Goal: Transaction & Acquisition: Purchase product/service

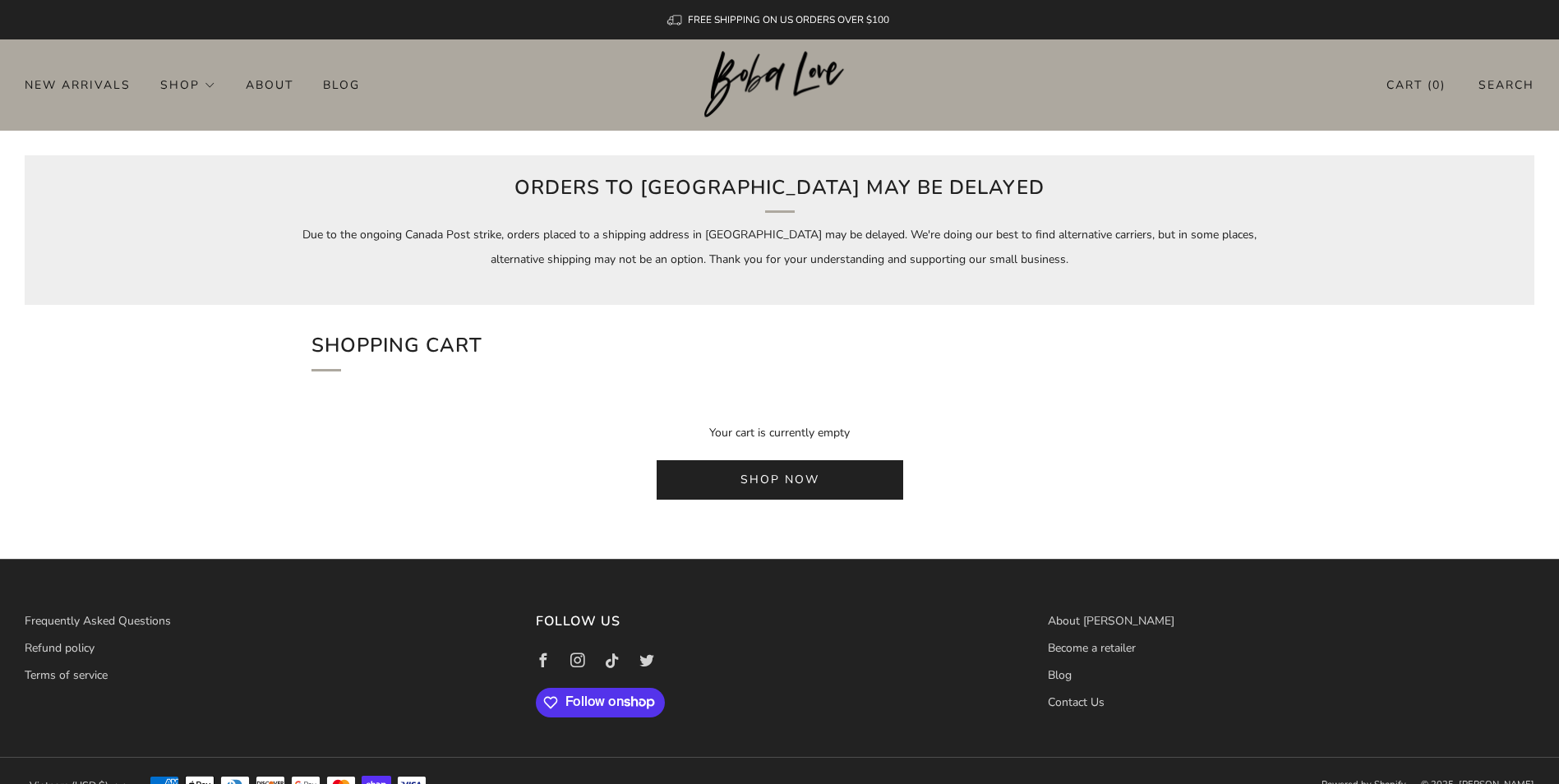
click at [1111, 114] on header "0 New Arrivals Shop Apparel All Apparel Shirts Hoodies & Sweaters Bottoms" at bounding box center [779, 84] width 1559 height 91
click at [1271, 133] on div "FREE SHIPPING ON US ORDERS OVER $100 0 New Arrivals Shop Apparel All Apparel Sh…" at bounding box center [779, 406] width 1559 height 811
click at [829, 484] on link "Shop now" at bounding box center [779, 480] width 246 height 39
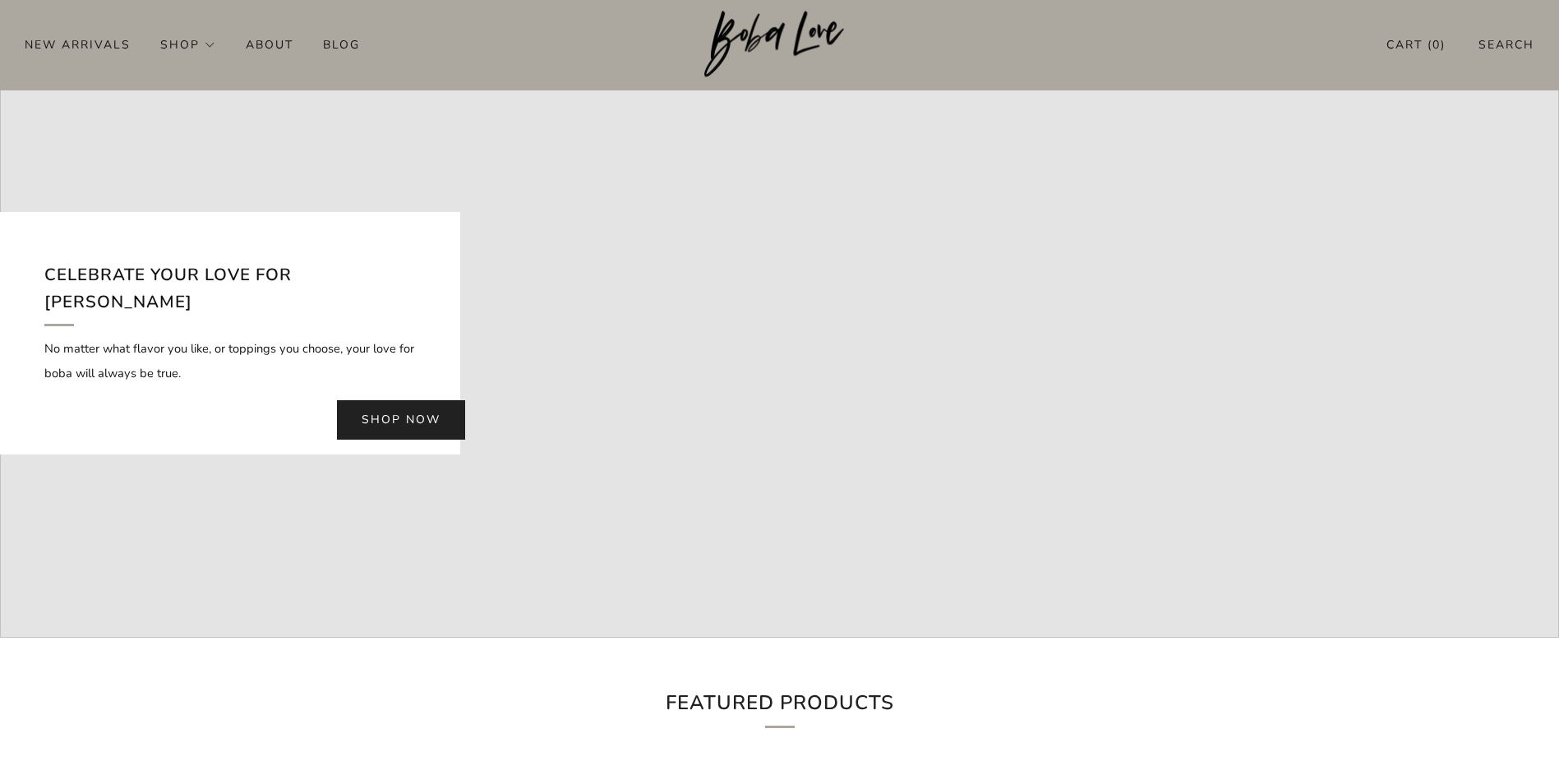
scroll to position [164, 0]
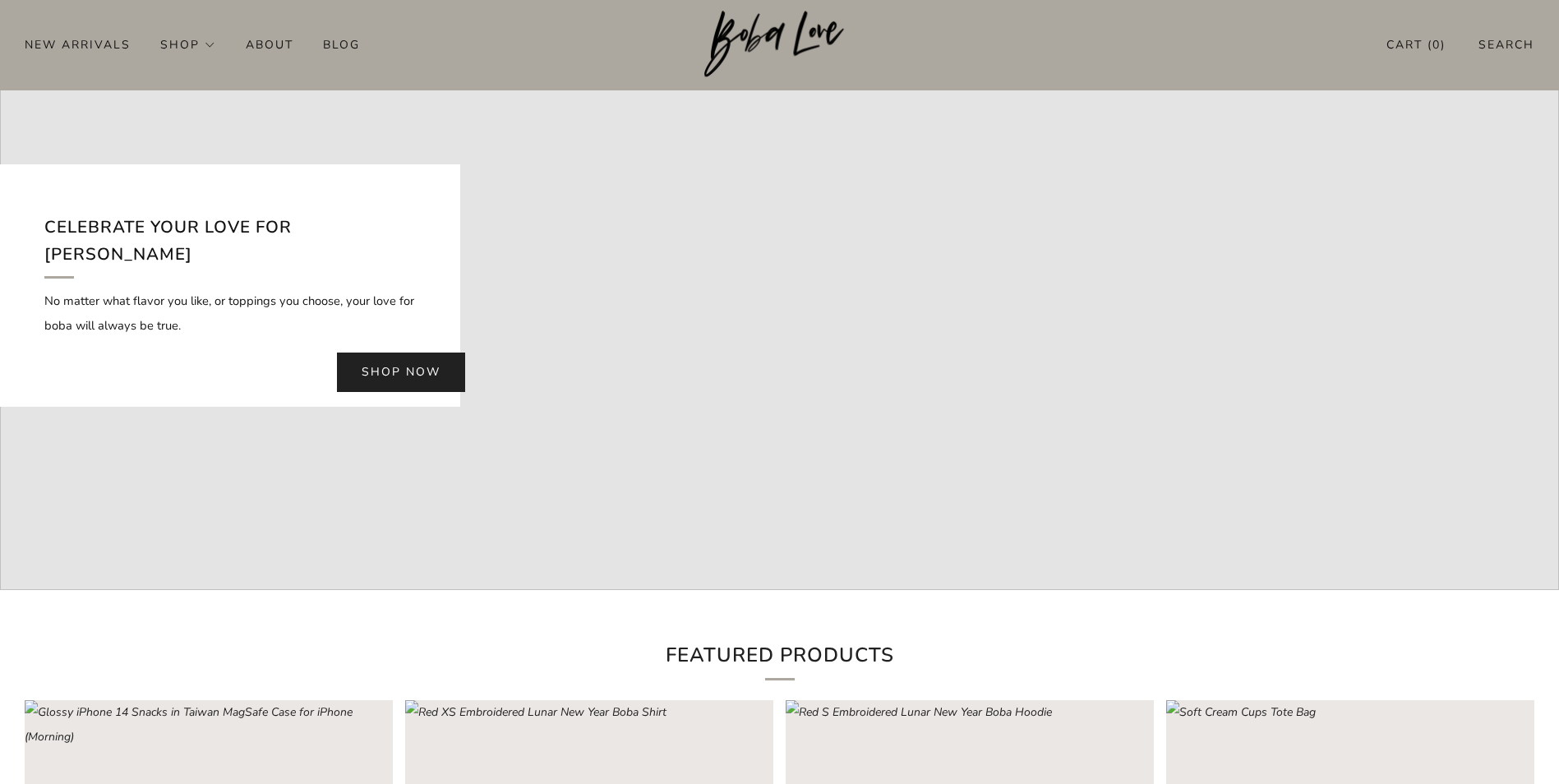
click at [744, 433] on div at bounding box center [779, 278] width 1559 height 624
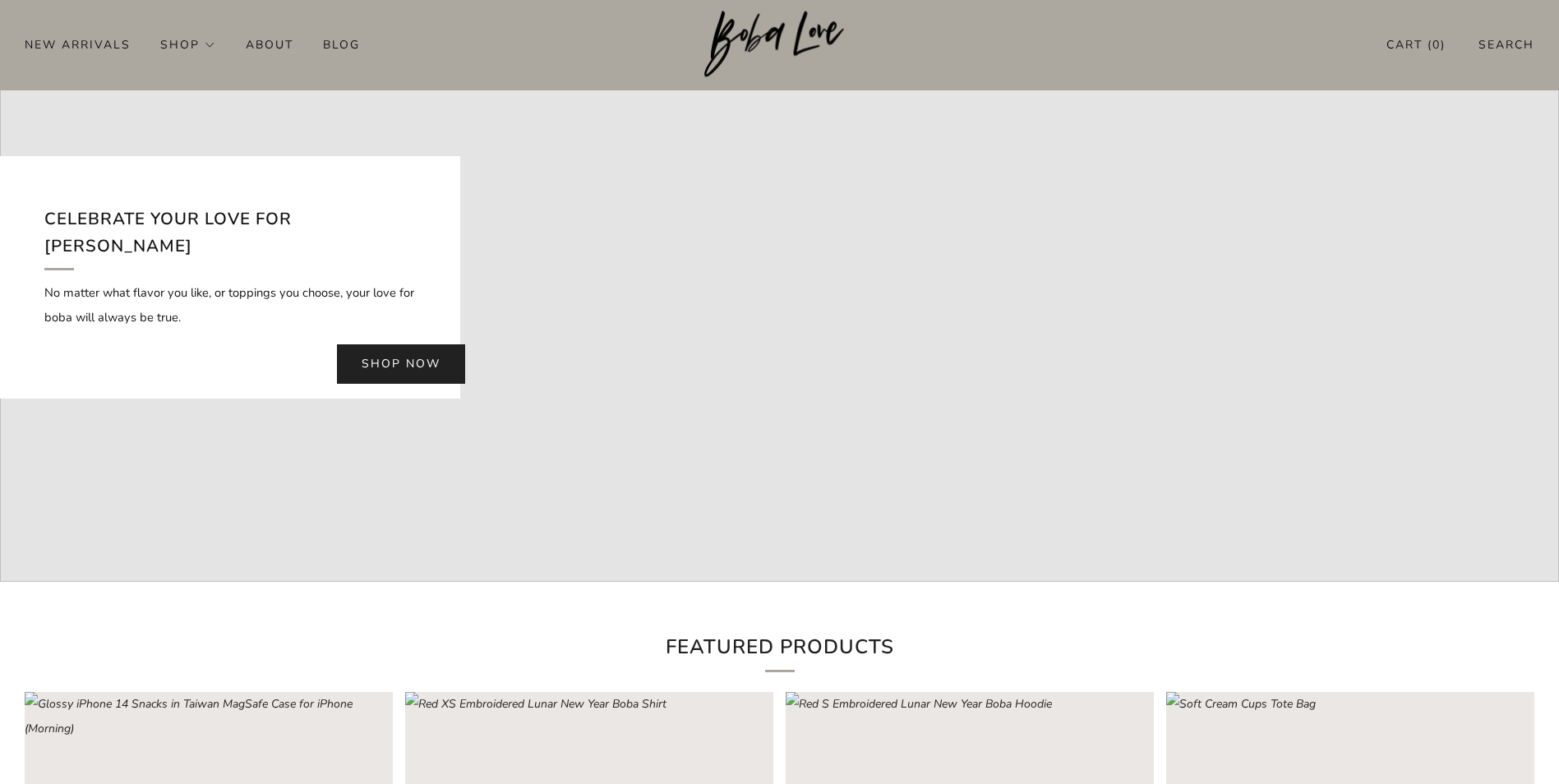
scroll to position [0, 0]
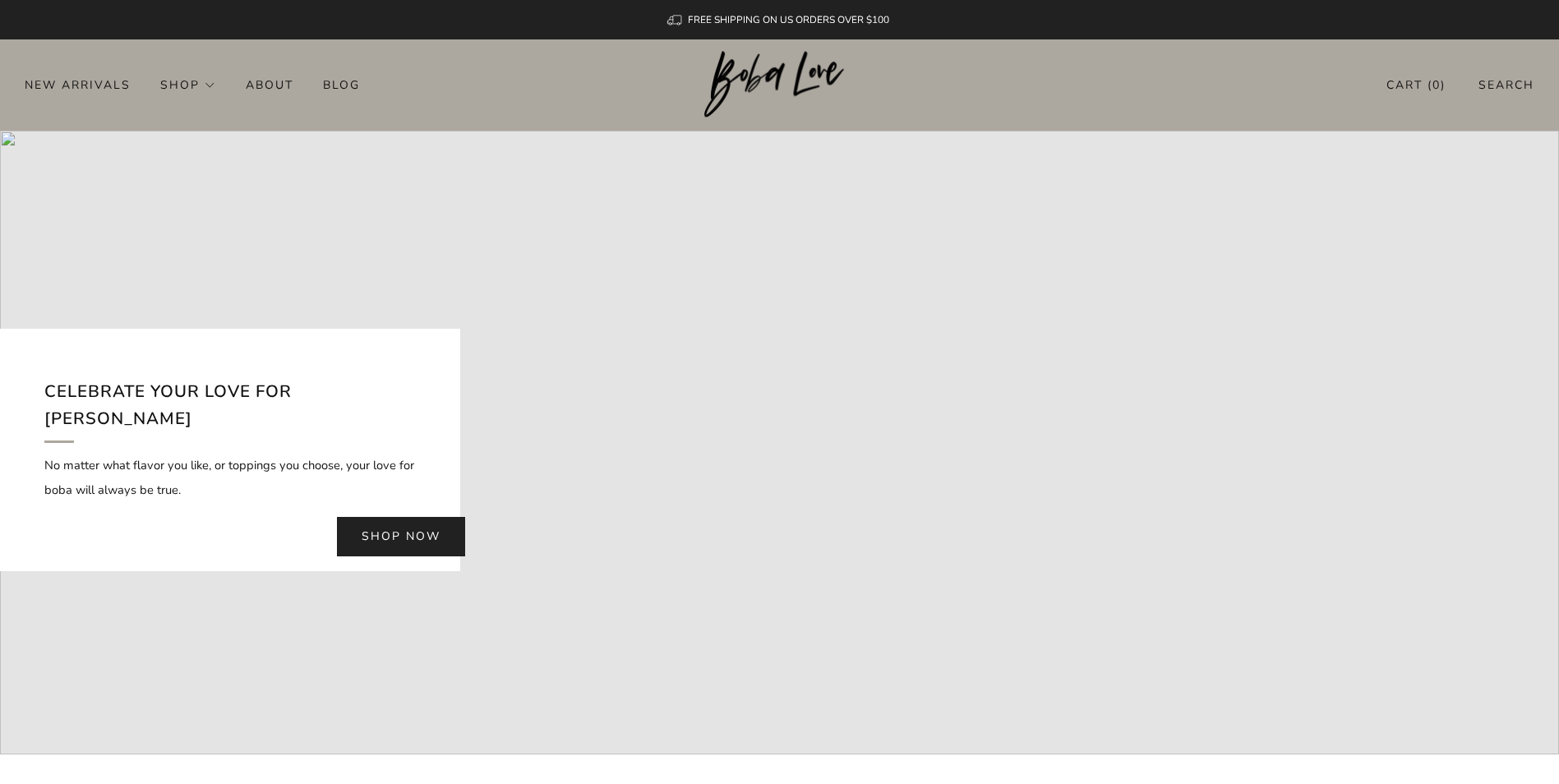
click at [1406, 84] on link "Cart ( 0 )" at bounding box center [1415, 85] width 59 height 27
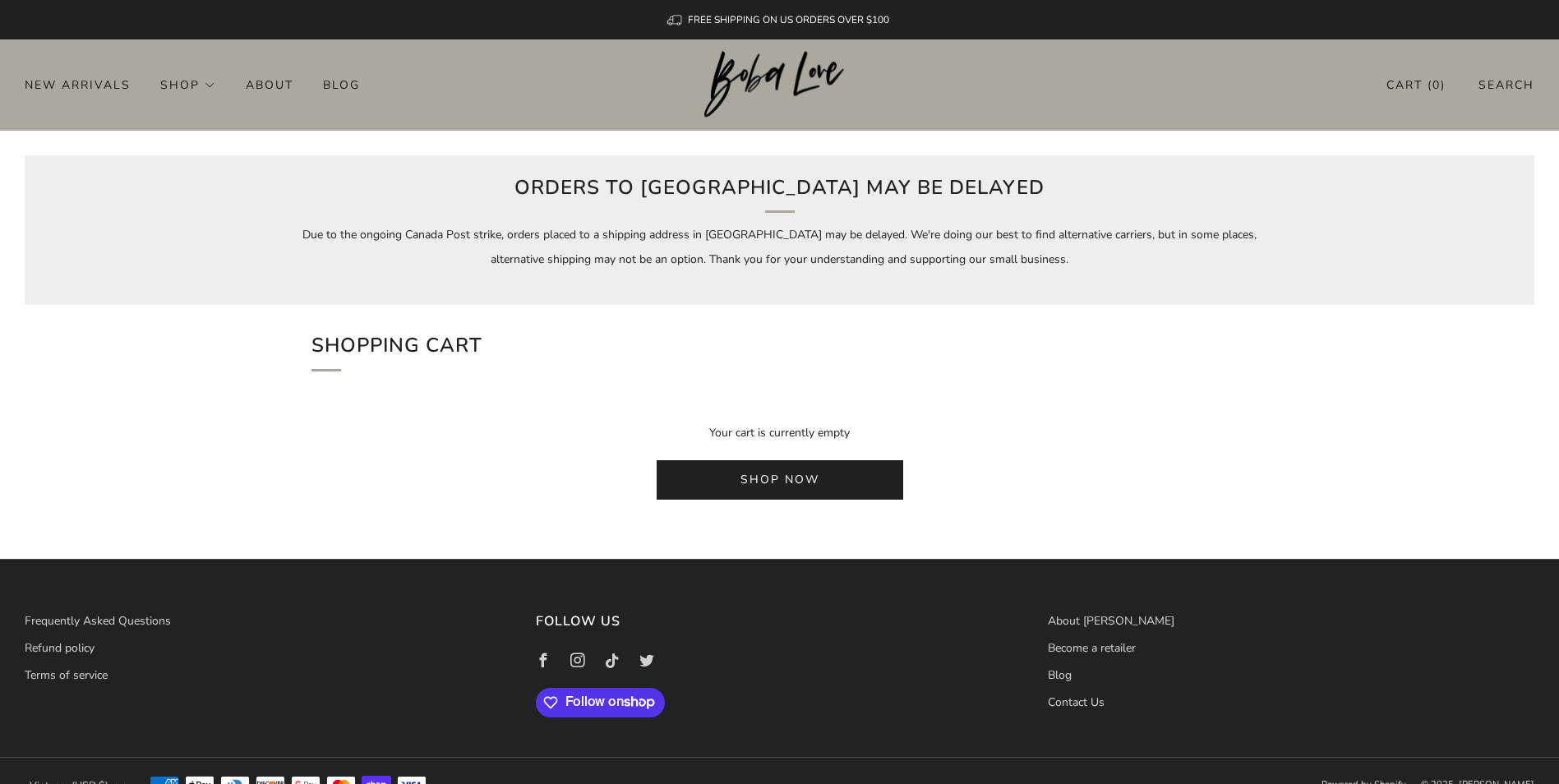
click at [857, 472] on link "Shop now" at bounding box center [779, 480] width 246 height 39
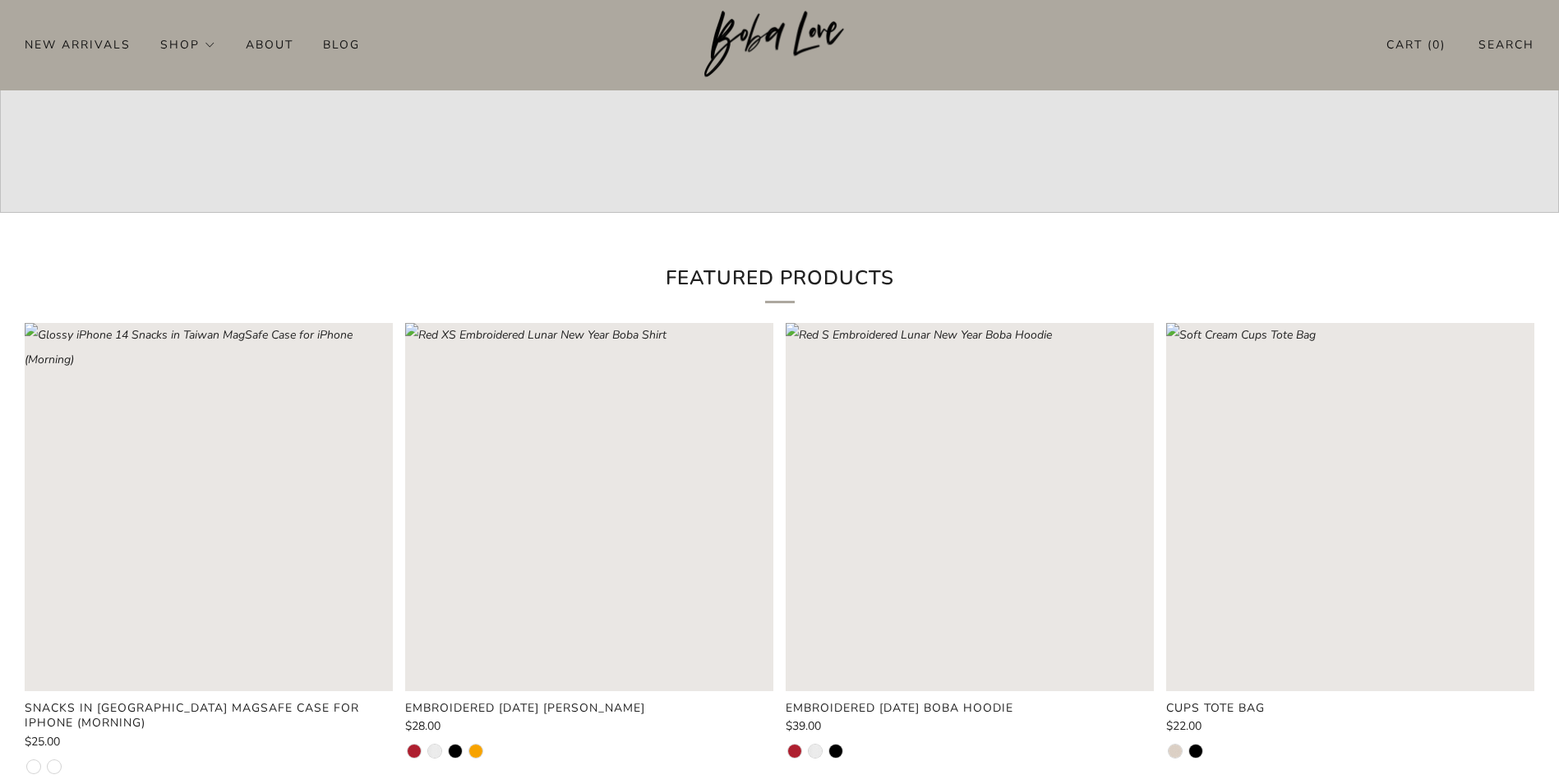
scroll to position [575, 0]
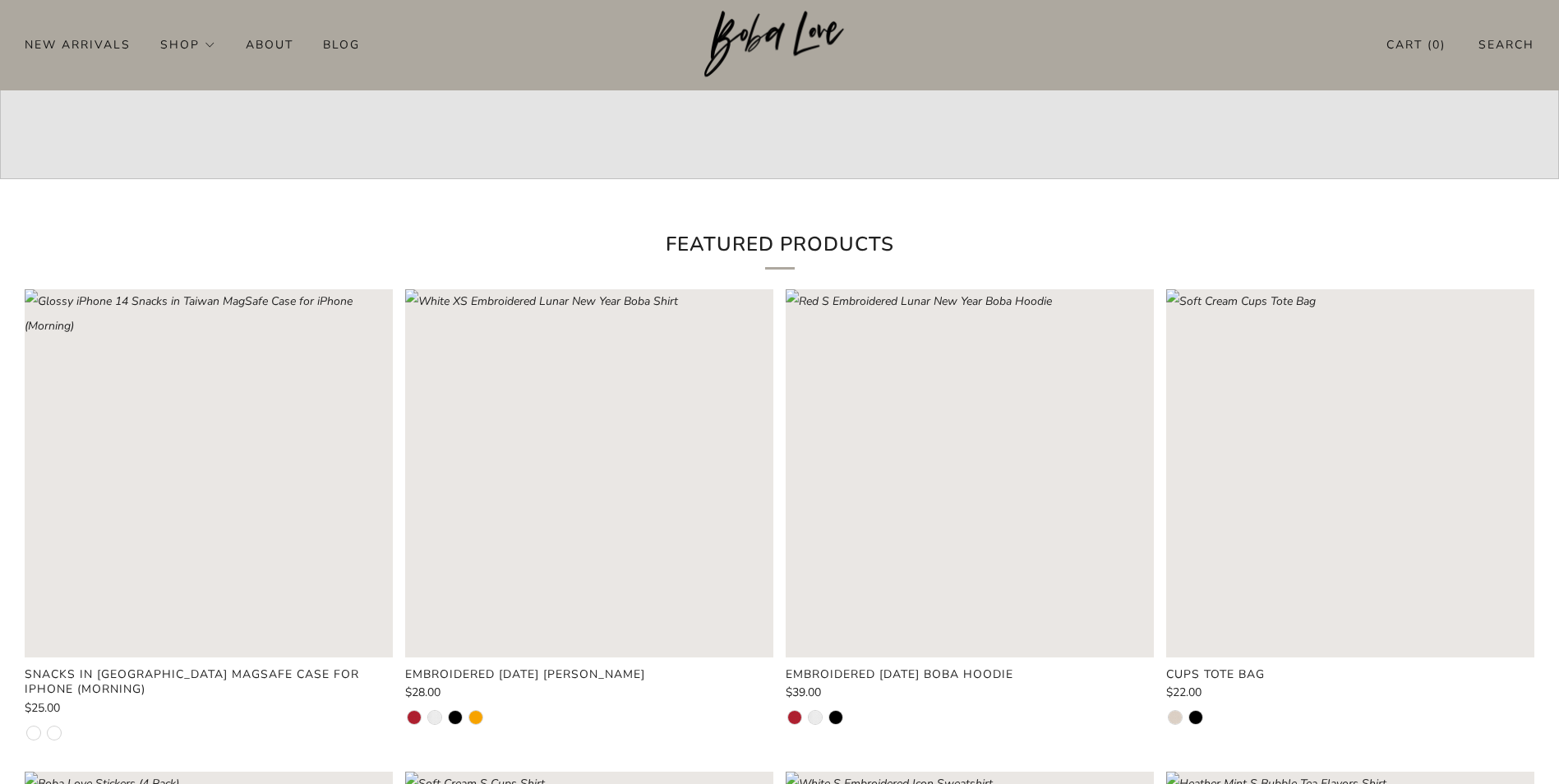
click at [618, 492] on rect "Loading image: Red XS Embroidered Lunar New Year Boba Shirt" at bounding box center [589, 473] width 368 height 368
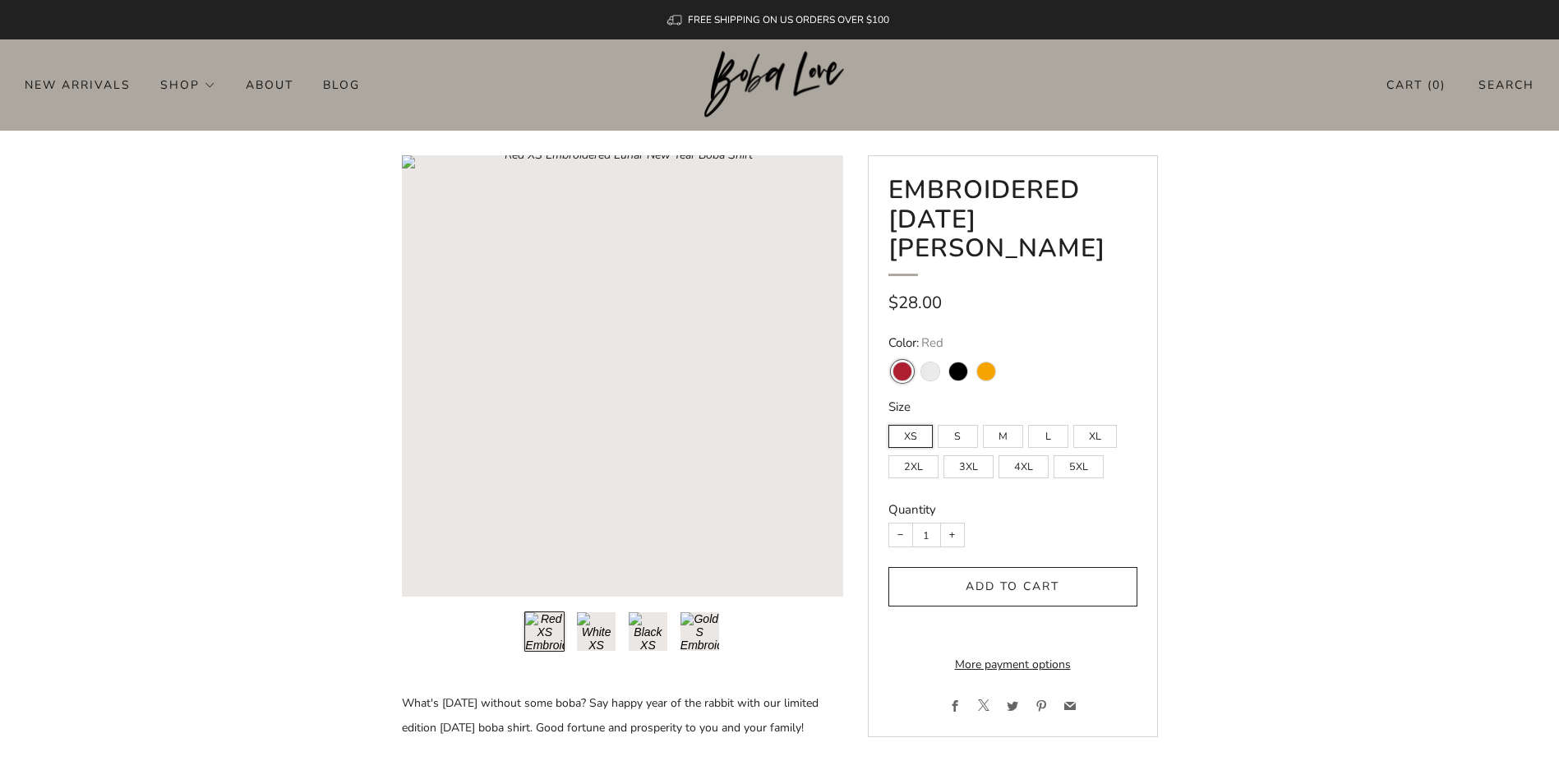
click at [984, 592] on span "Add to cart" at bounding box center [1013, 586] width 94 height 15
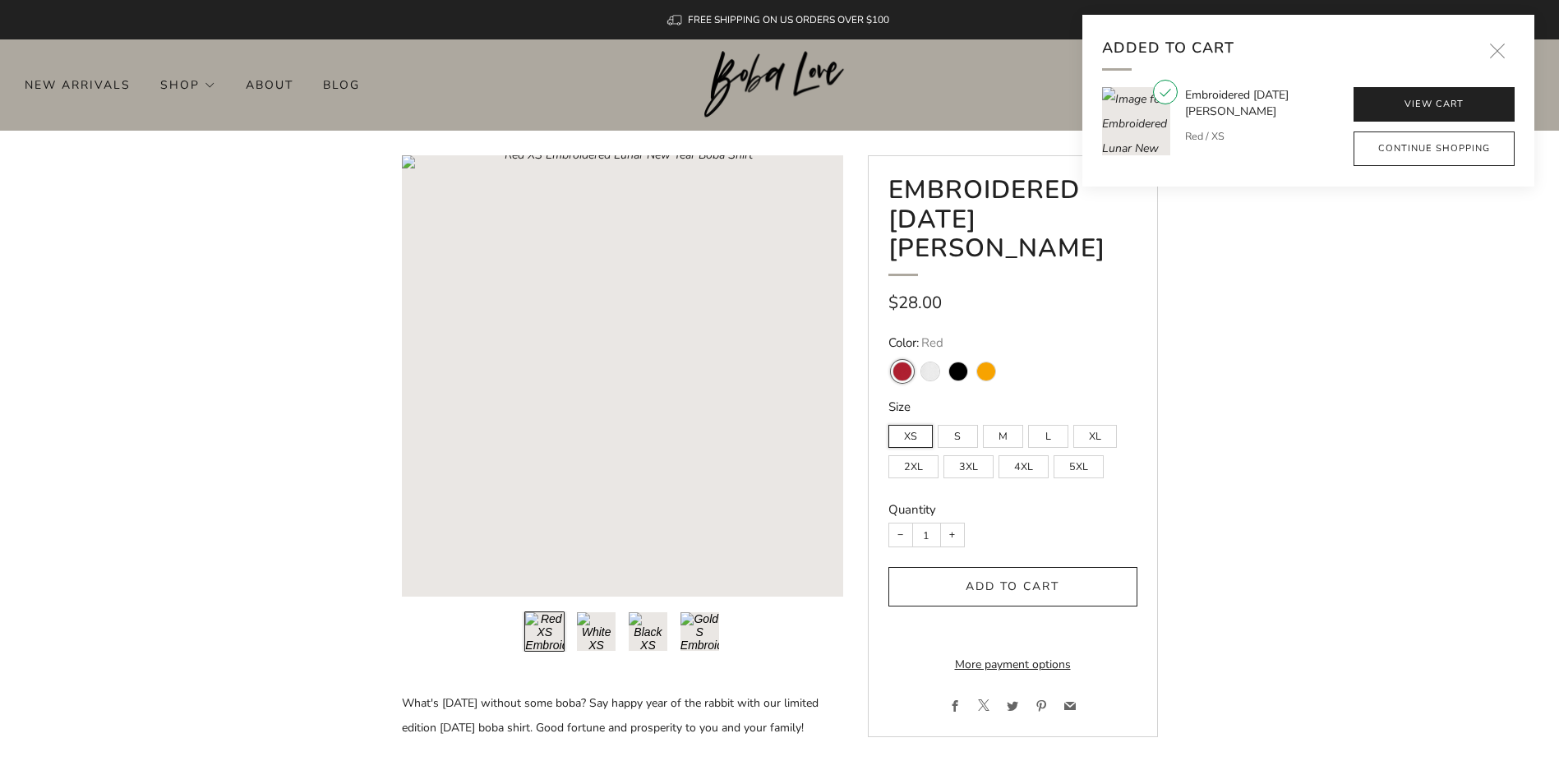
click at [1385, 102] on link "View cart" at bounding box center [1434, 104] width 161 height 34
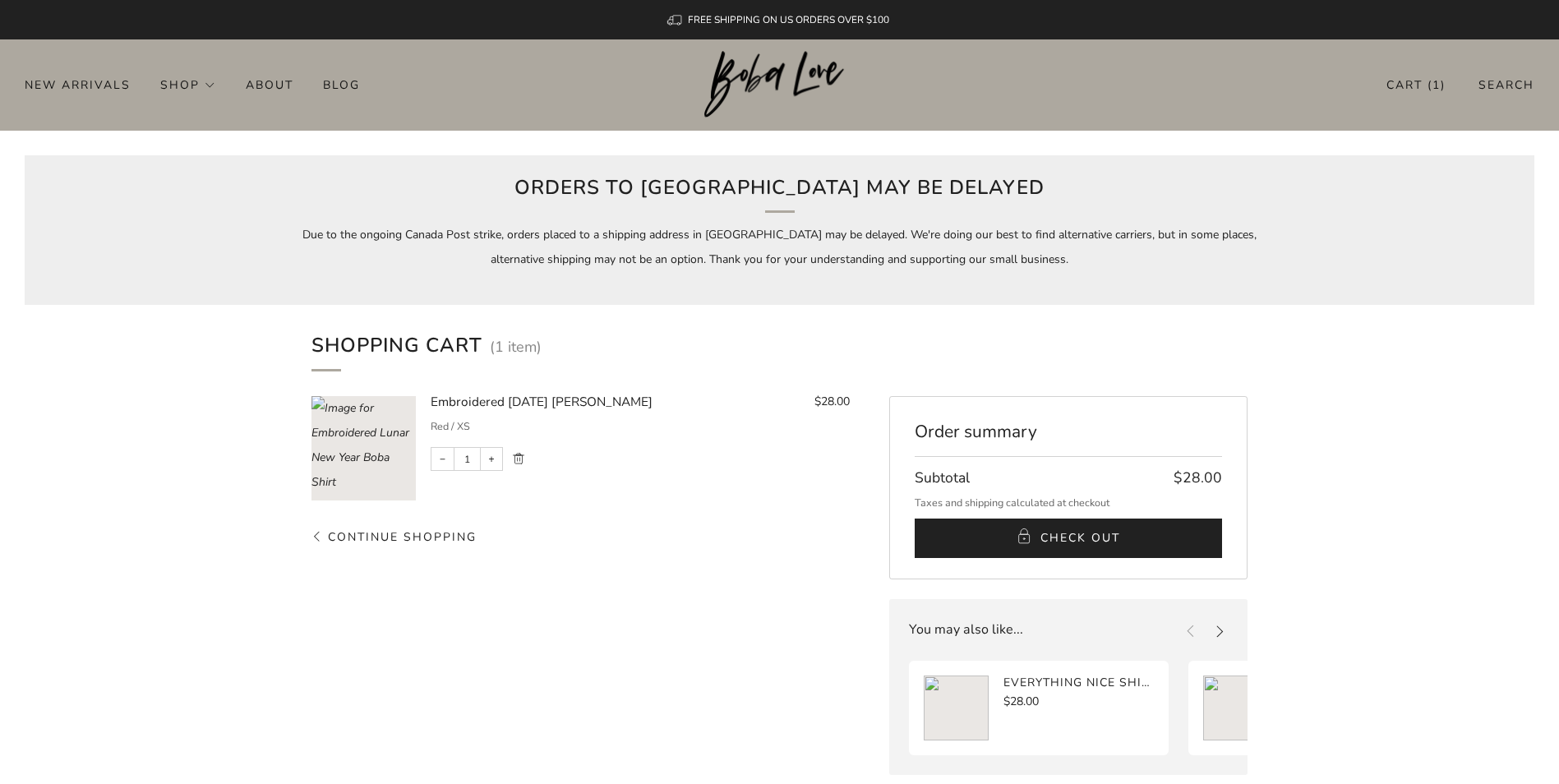
click at [1258, 63] on header "1 New Arrivals Shop Apparel All Apparel Shirts Hoodies & Sweaters Bottoms" at bounding box center [779, 84] width 1559 height 91
click at [372, 159] on div "Orders to [GEOGRAPHIC_DATA] may be delayed Due to the ongoing Canada Post strik…" at bounding box center [779, 229] width 1510 height 149
click at [360, 346] on h1 "Shopping Cart" at bounding box center [396, 350] width 171 height 41
click at [130, 111] on header "1 New Arrivals Shop Apparel All Apparel Shirts Hoodies & Sweaters Bottoms" at bounding box center [779, 84] width 1559 height 91
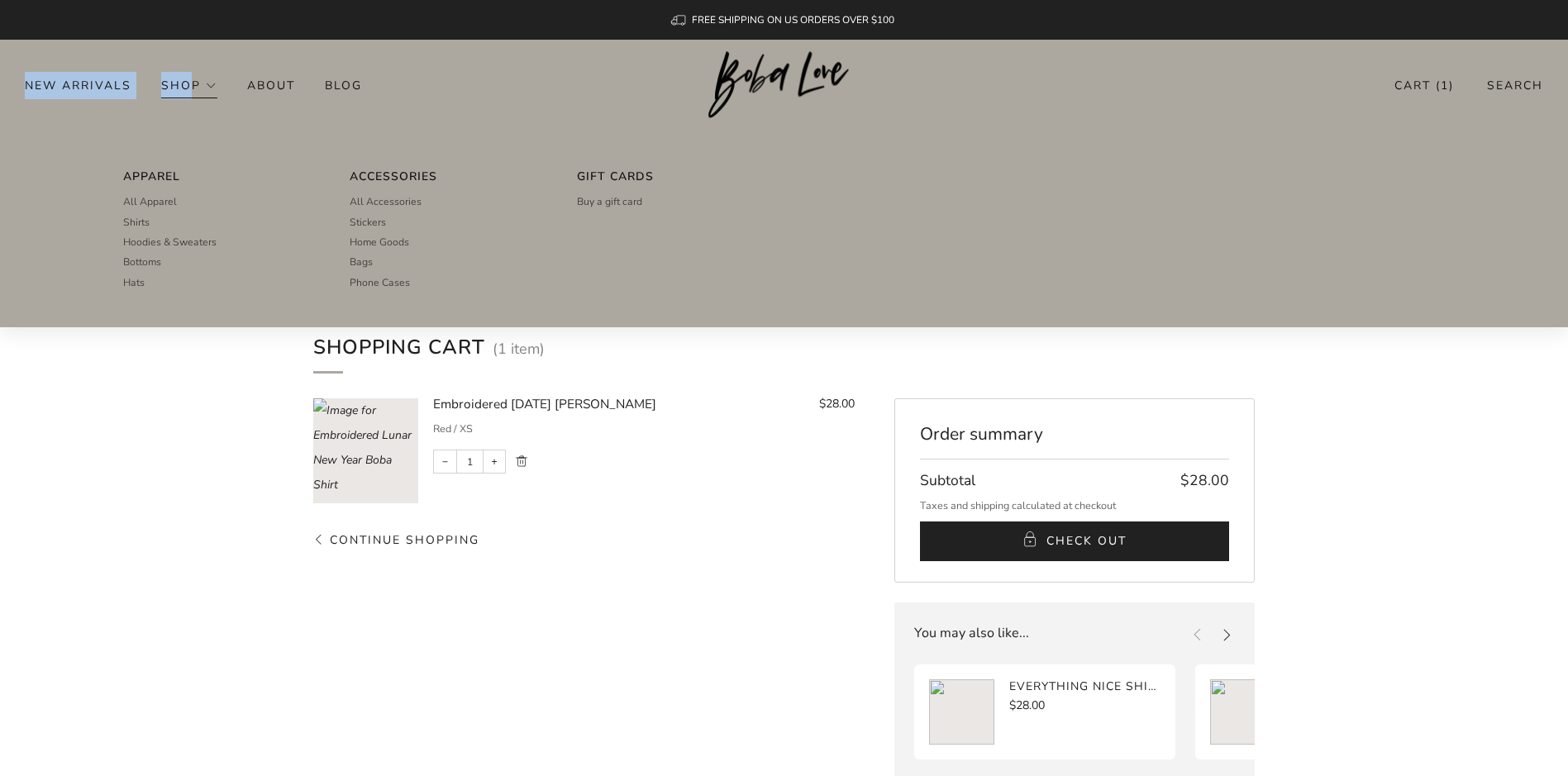
drag, startPoint x: 193, startPoint y: 67, endPoint x: 190, endPoint y: 95, distance: 28.2
click at [190, 95] on header "1 New Arrivals Shop Apparel All Apparel Shirts Hoodies & Sweaters Bottoms" at bounding box center [784, 85] width 1568 height 92
drag, startPoint x: 190, startPoint y: 95, endPoint x: 135, endPoint y: 202, distance: 120.3
click at [135, 202] on span "All Apparel" at bounding box center [150, 202] width 54 height 15
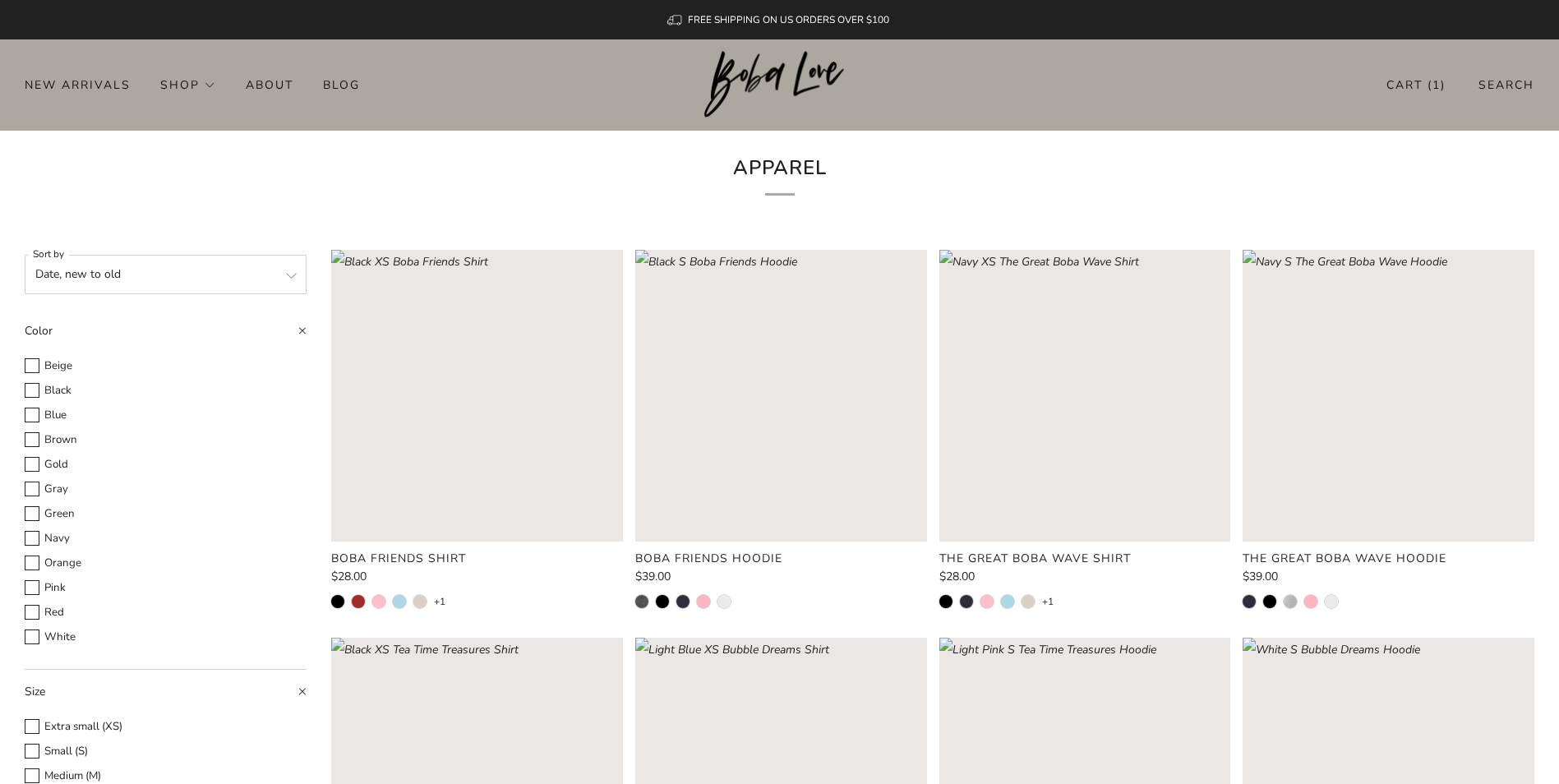
click at [834, 470] on rect "Loading image: Dark Heather S Boba Friends Hoodie" at bounding box center [781, 395] width 292 height 291
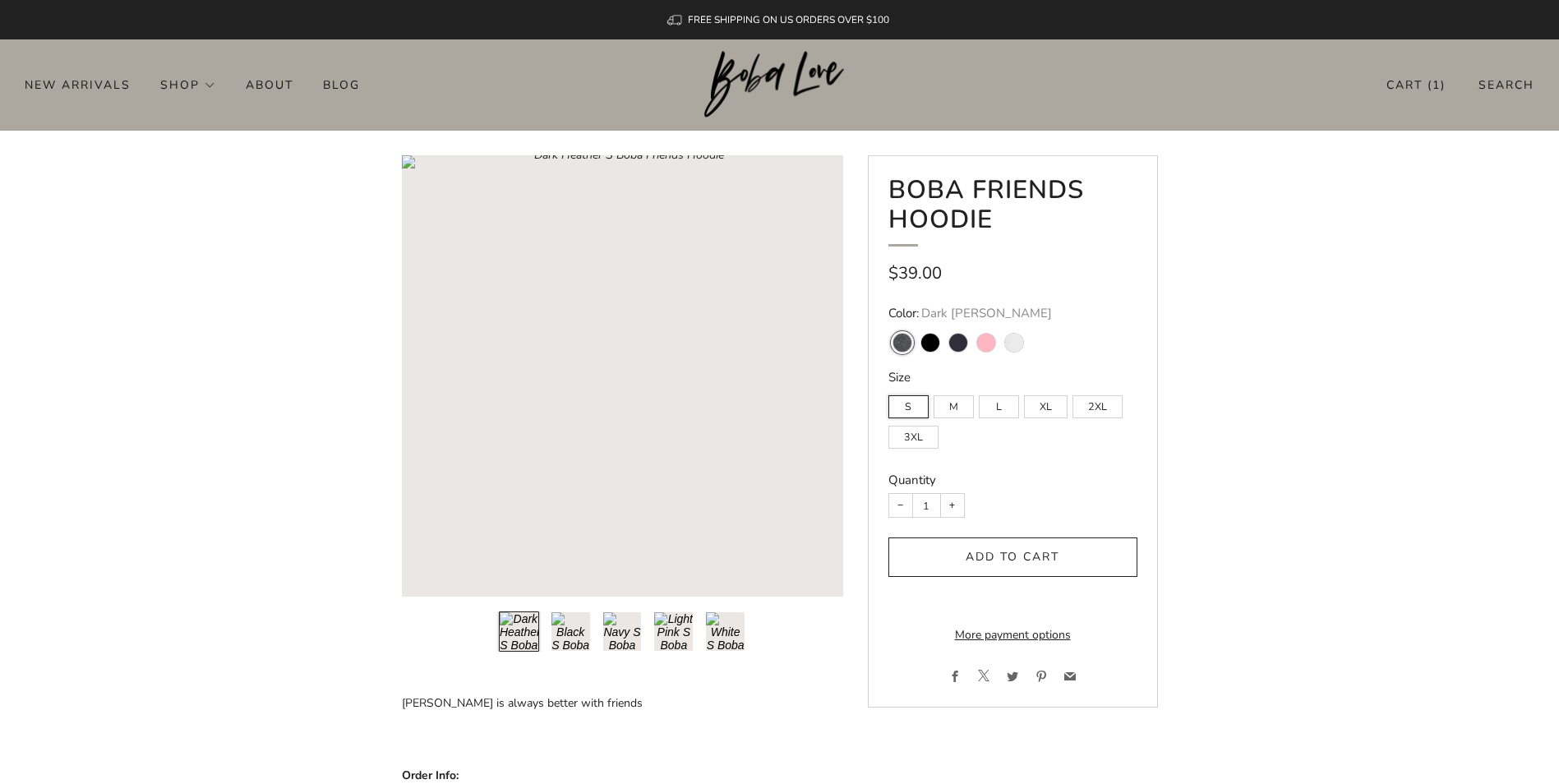
click at [956, 560] on button "Add to cart" at bounding box center [1013, 556] width 249 height 39
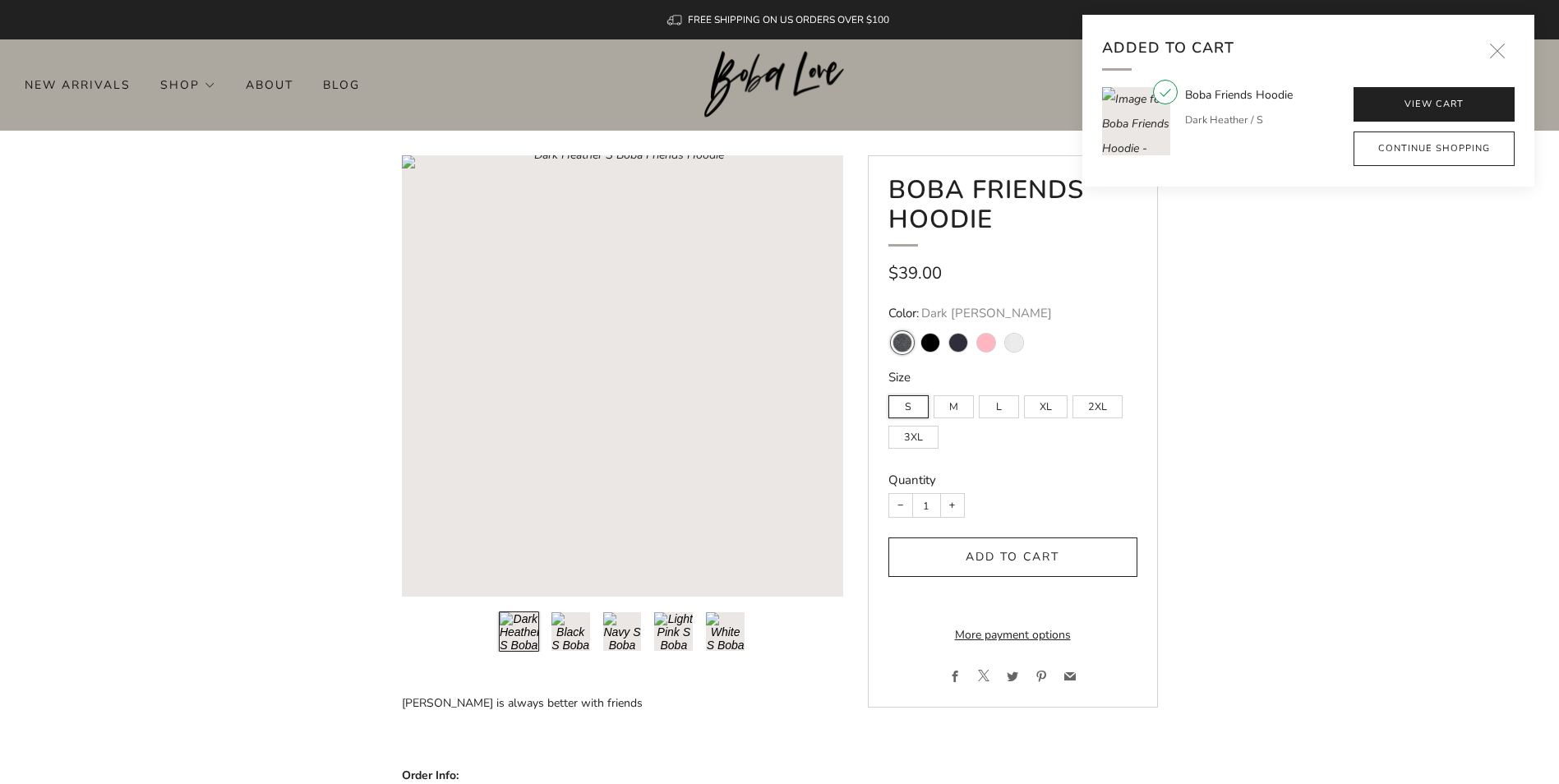
click at [1418, 117] on link "View cart" at bounding box center [1434, 104] width 161 height 34
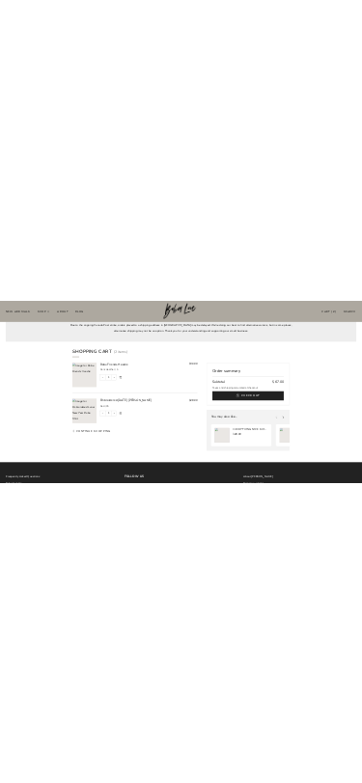
scroll to position [289, 0]
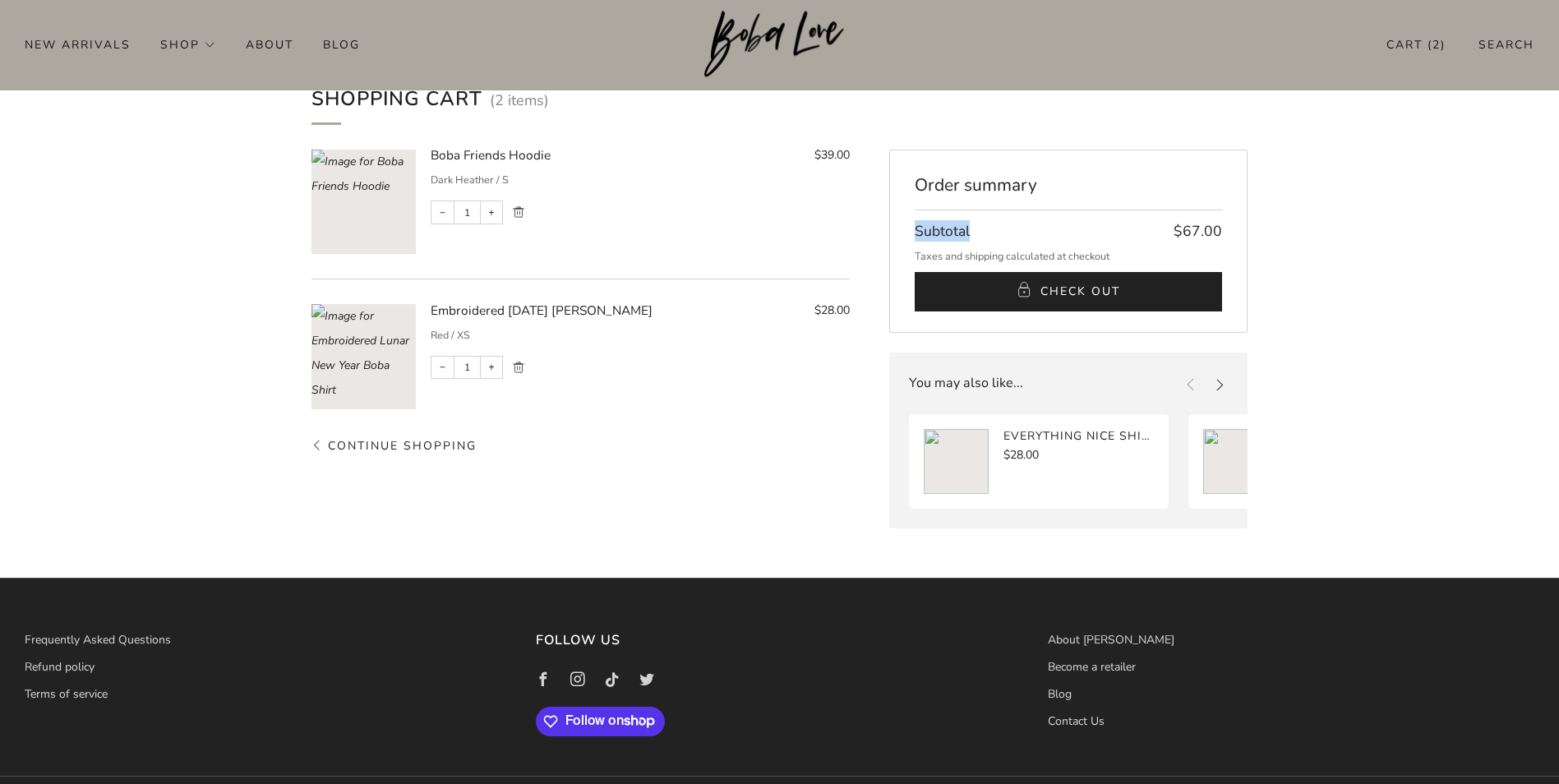
drag, startPoint x: 981, startPoint y: 225, endPoint x: 915, endPoint y: 228, distance: 66.1
click at [915, 228] on p "Subtotal $67.00" at bounding box center [1069, 230] width 309 height 21
copy span "Subtotal"
drag, startPoint x: 1174, startPoint y: 219, endPoint x: 1232, endPoint y: 224, distance: 58.2
click at [1232, 224] on div "Order summary Subtotal $67.00 Taxes and shipping calculated at checkout Check O…" at bounding box center [1068, 240] width 359 height 183
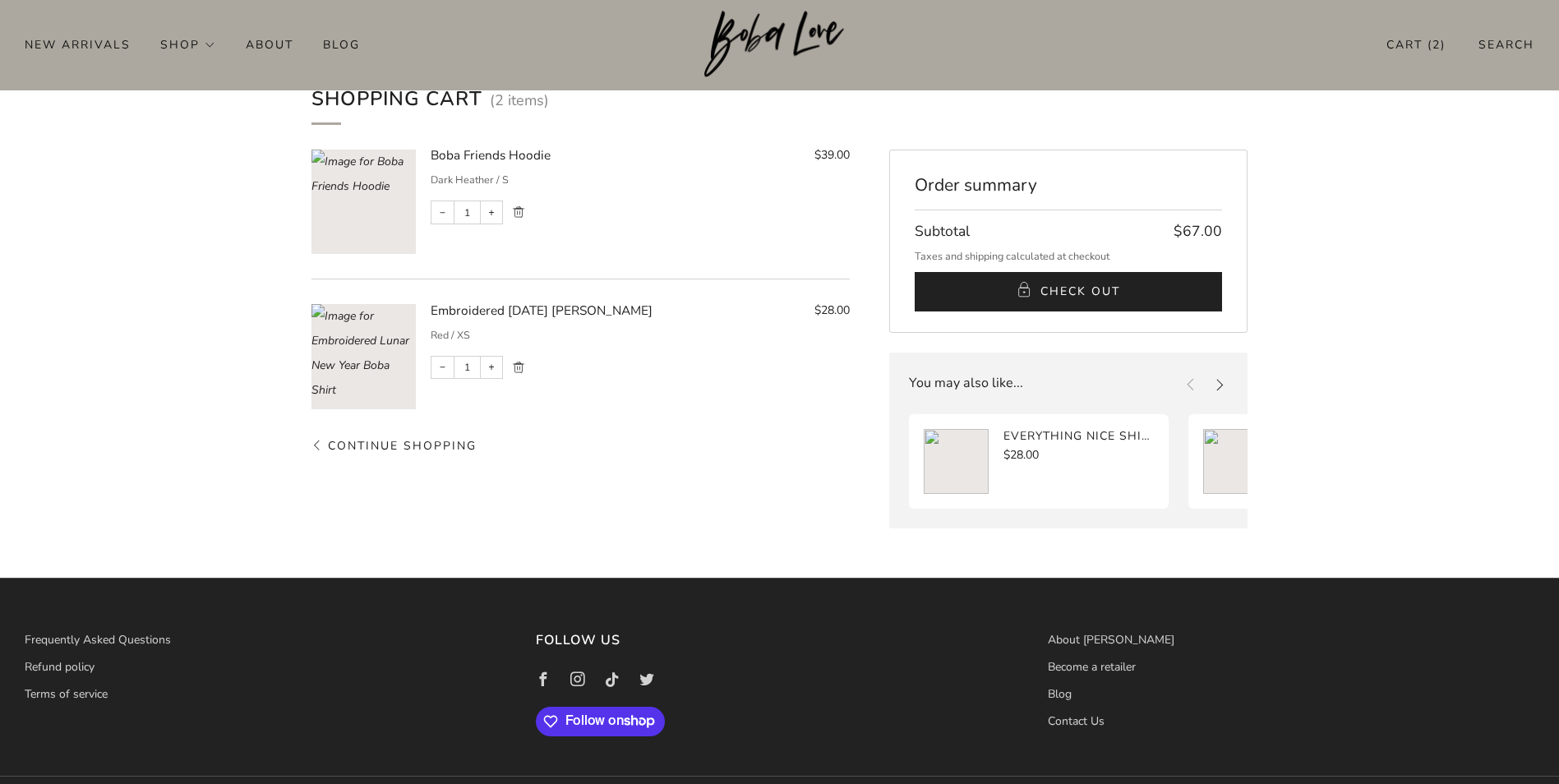
click at [1063, 182] on div "Order summary" at bounding box center [1069, 185] width 309 height 50
click at [1372, 214] on section "Shopping Cart ( 2 items ) Boba Friends Hoodie $39.00 Dark Heather / S − 1 + Rem…" at bounding box center [779, 305] width 1559 height 445
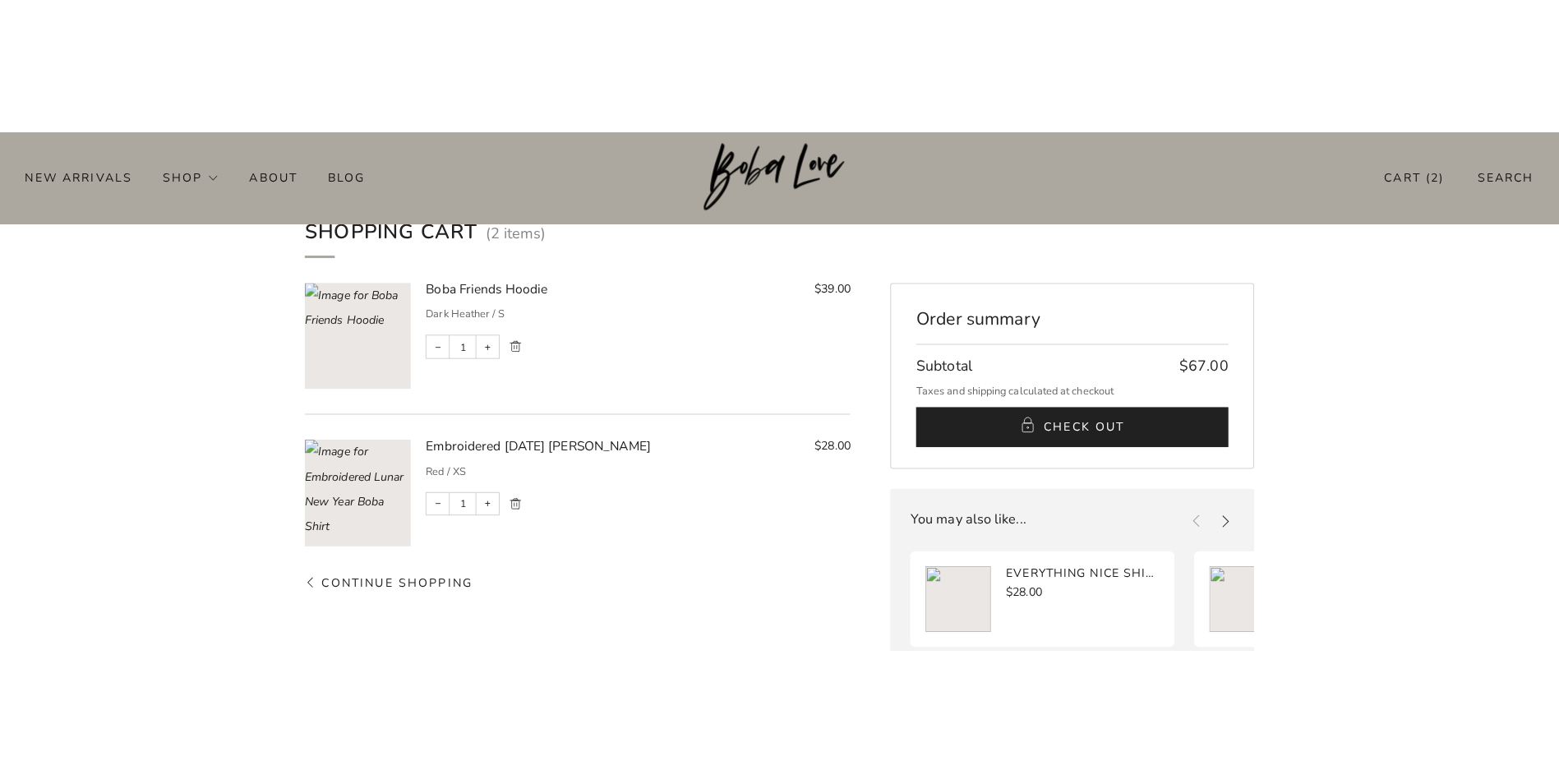
scroll to position [0, 0]
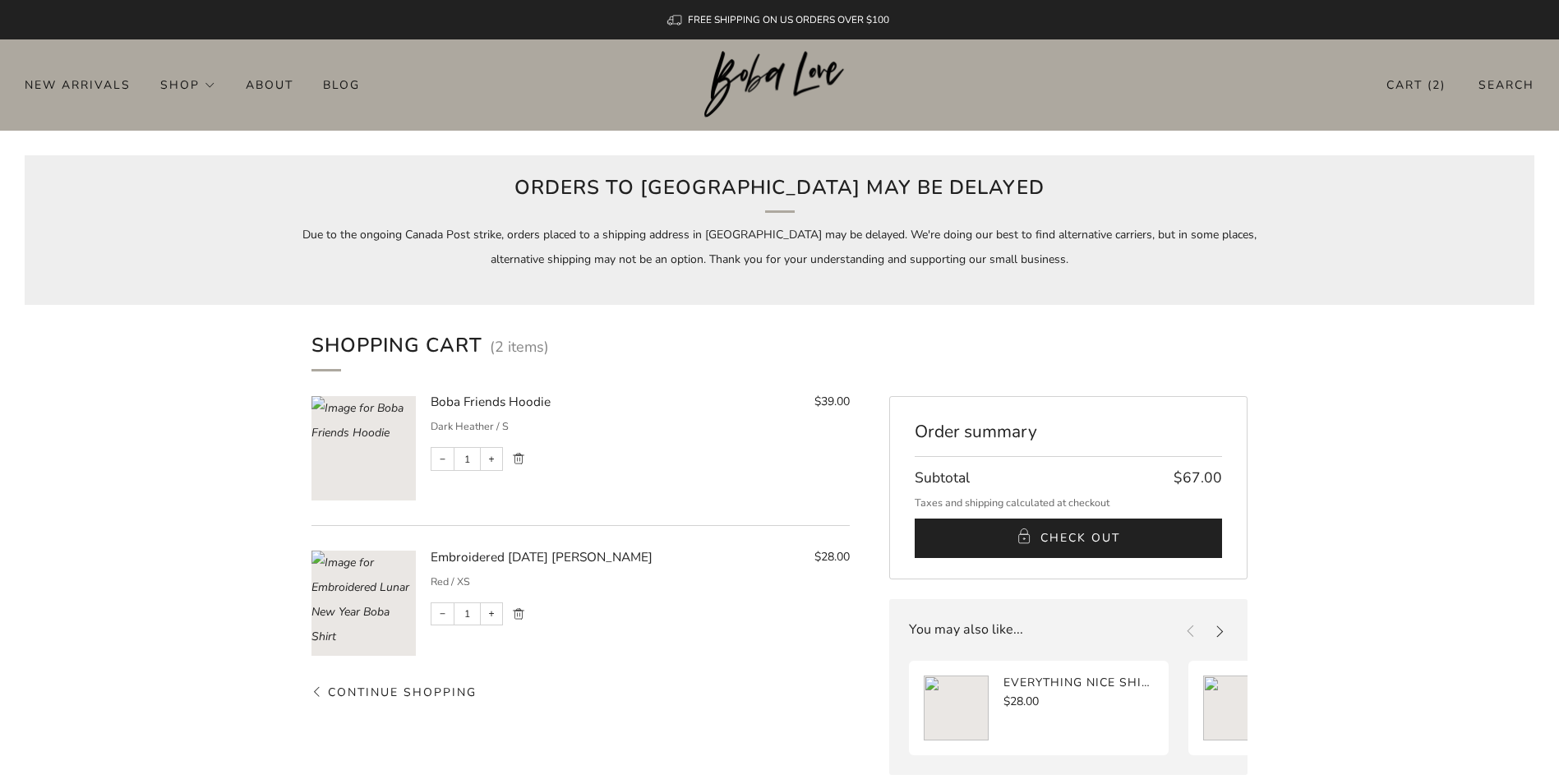
click at [1122, 525] on button "Check Out" at bounding box center [1069, 538] width 309 height 39
